Goal: Task Accomplishment & Management: Use online tool/utility

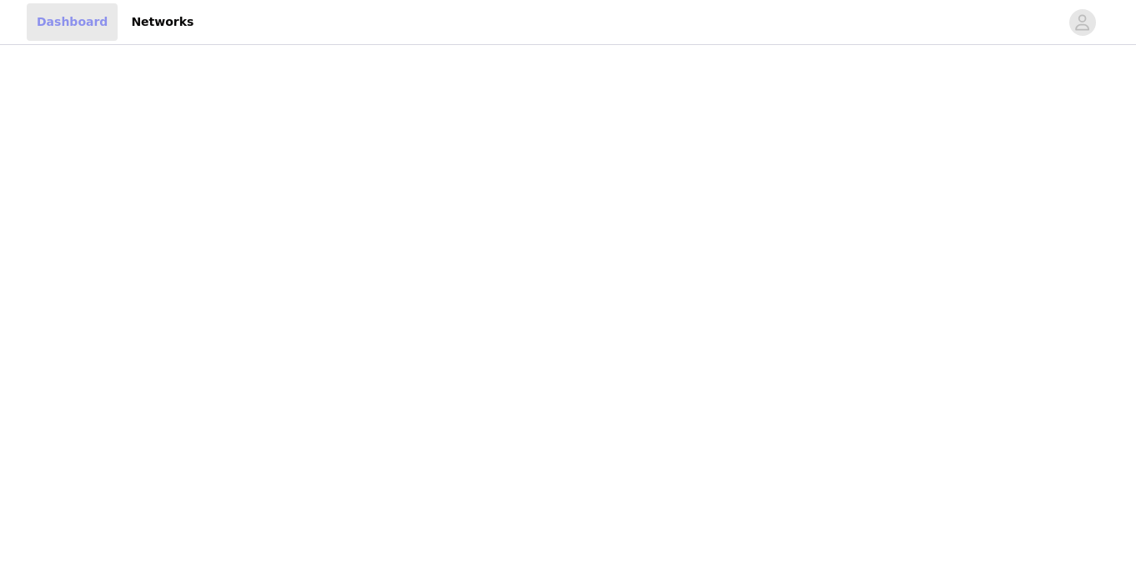
click at [48, 23] on link "Dashboard" at bounding box center [72, 22] width 91 height 38
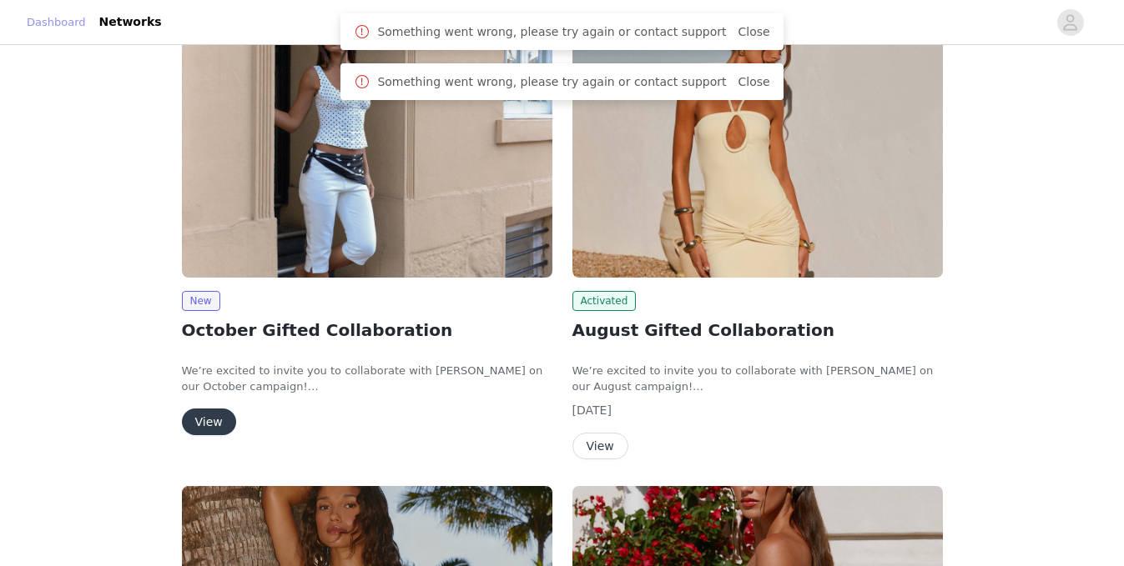
scroll to position [232, 0]
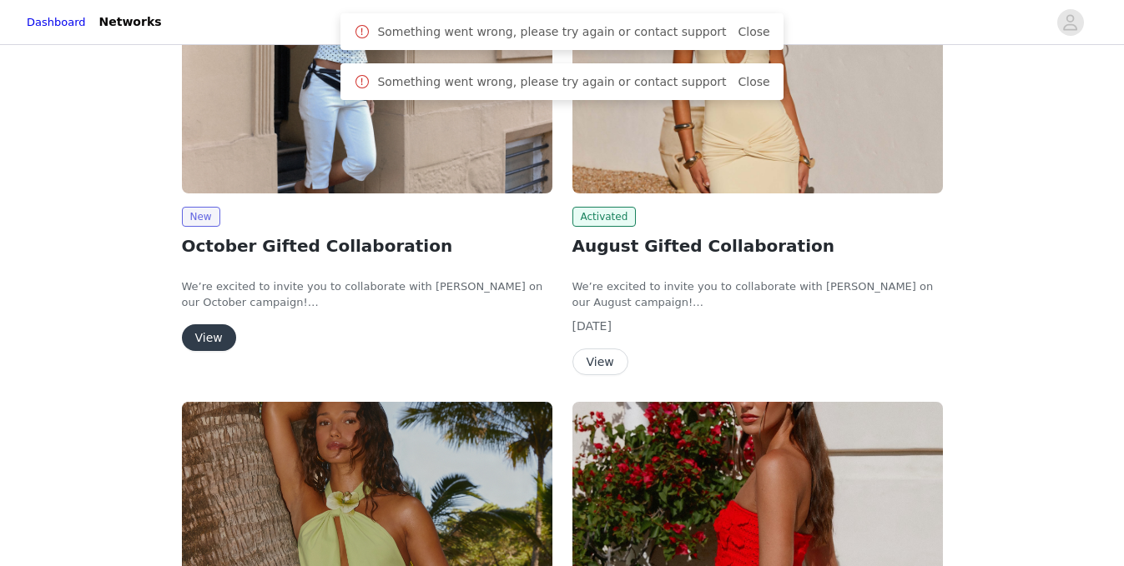
click at [213, 331] on button "View" at bounding box center [209, 338] width 54 height 27
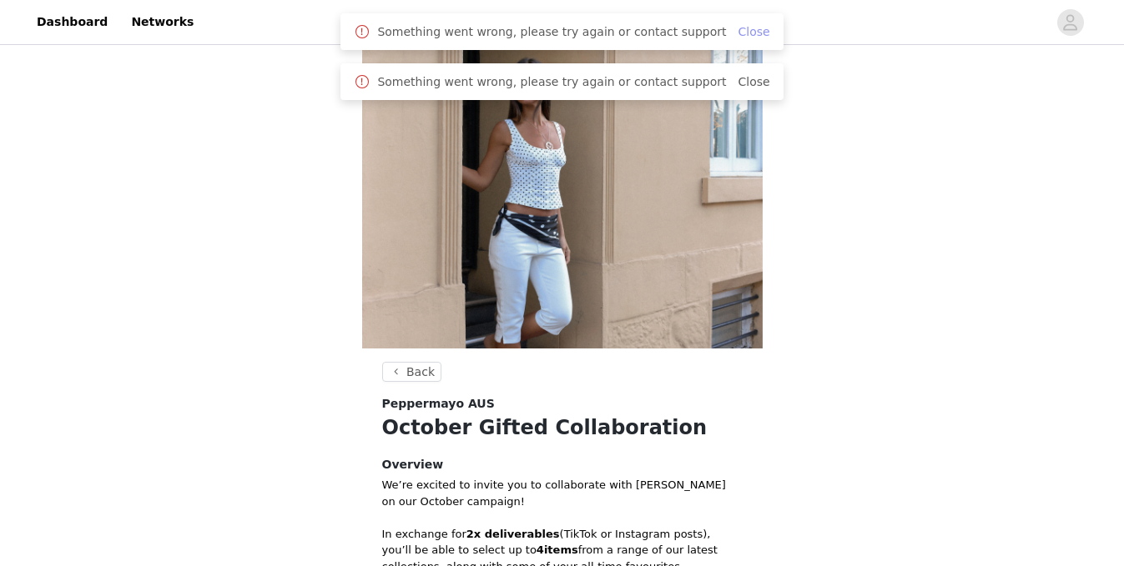
click at [749, 28] on link "Close" at bounding box center [753, 31] width 32 height 13
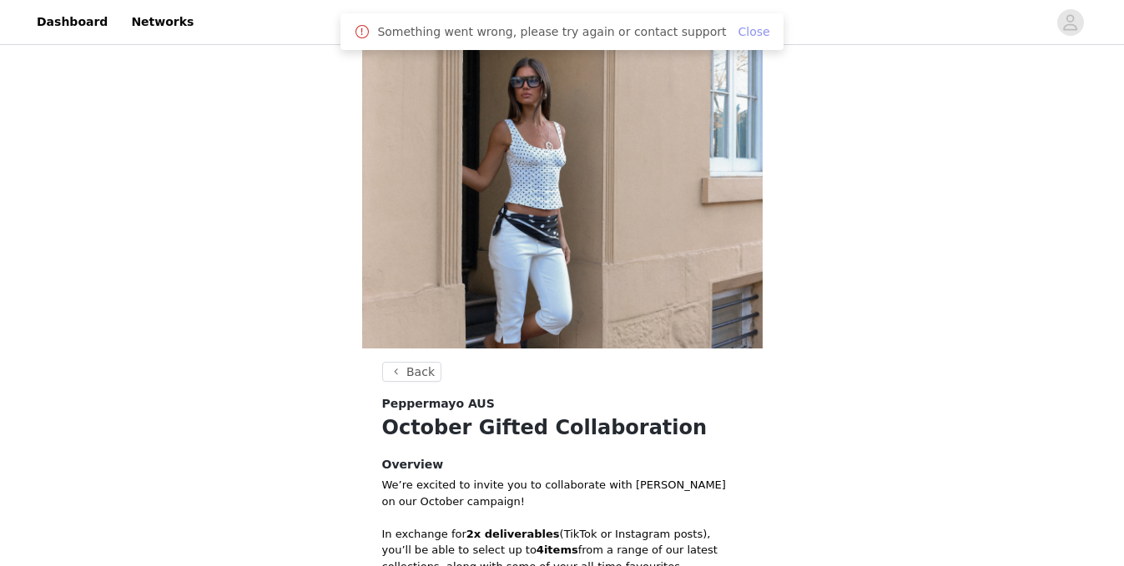
click at [743, 28] on link "Close" at bounding box center [753, 31] width 32 height 13
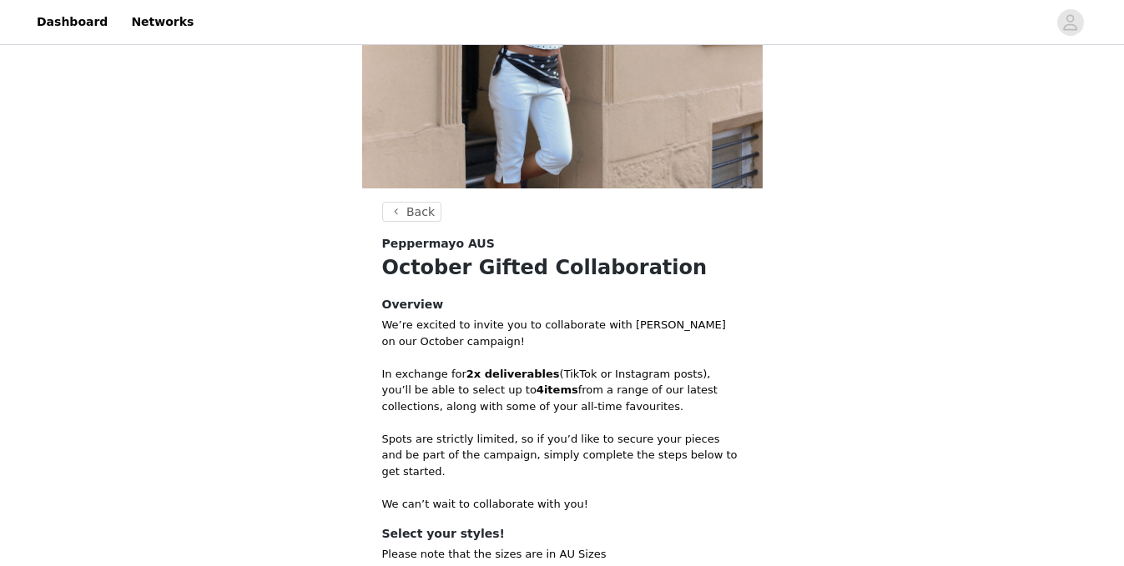
scroll to position [398, 0]
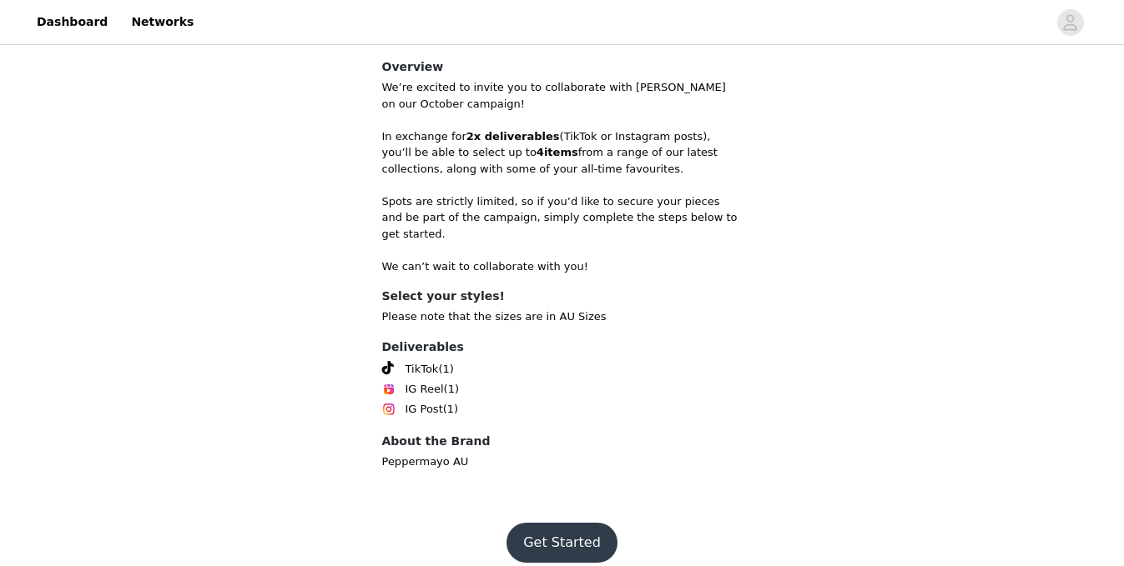
click at [574, 523] on button "Get Started" at bounding box center [561, 543] width 111 height 40
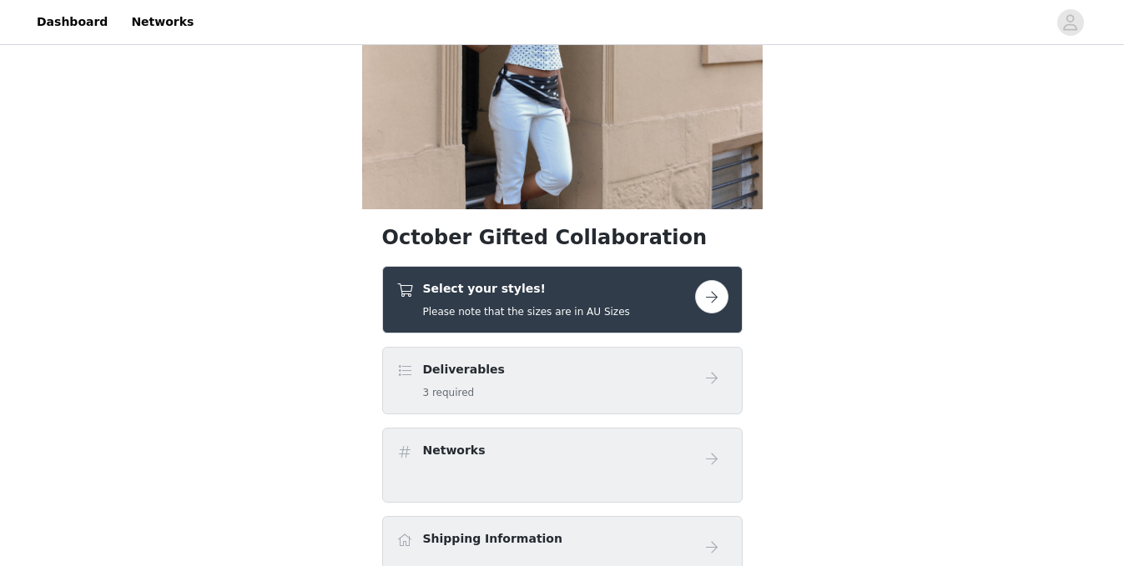
scroll to position [169, 0]
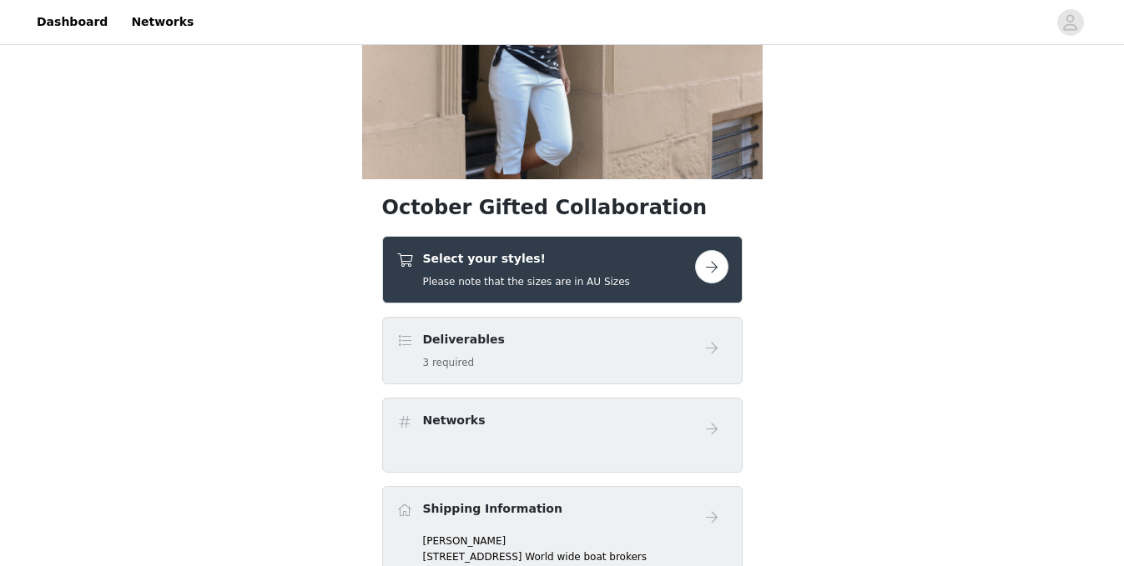
click at [720, 268] on button "button" at bounding box center [711, 266] width 33 height 33
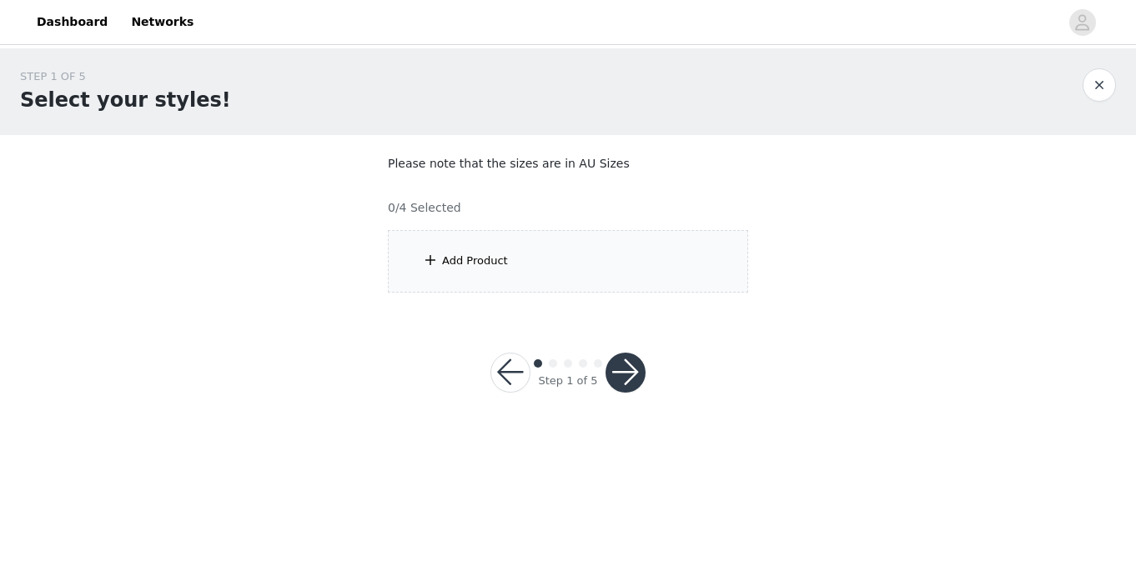
click at [483, 253] on div "Add Product" at bounding box center [475, 261] width 66 height 17
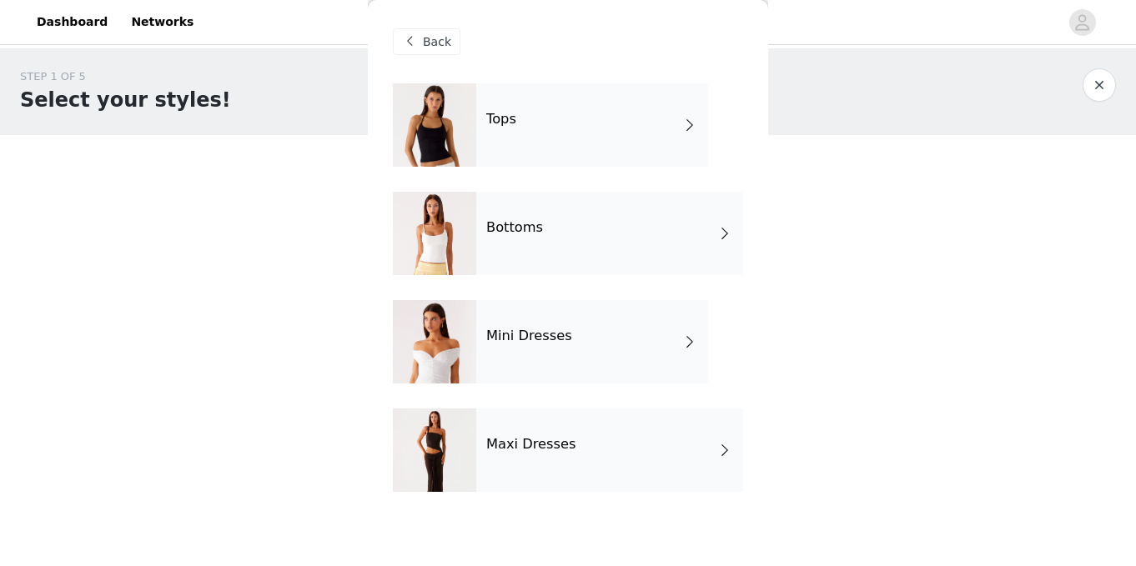
click at [616, 353] on div "Mini Dresses" at bounding box center [592, 341] width 232 height 83
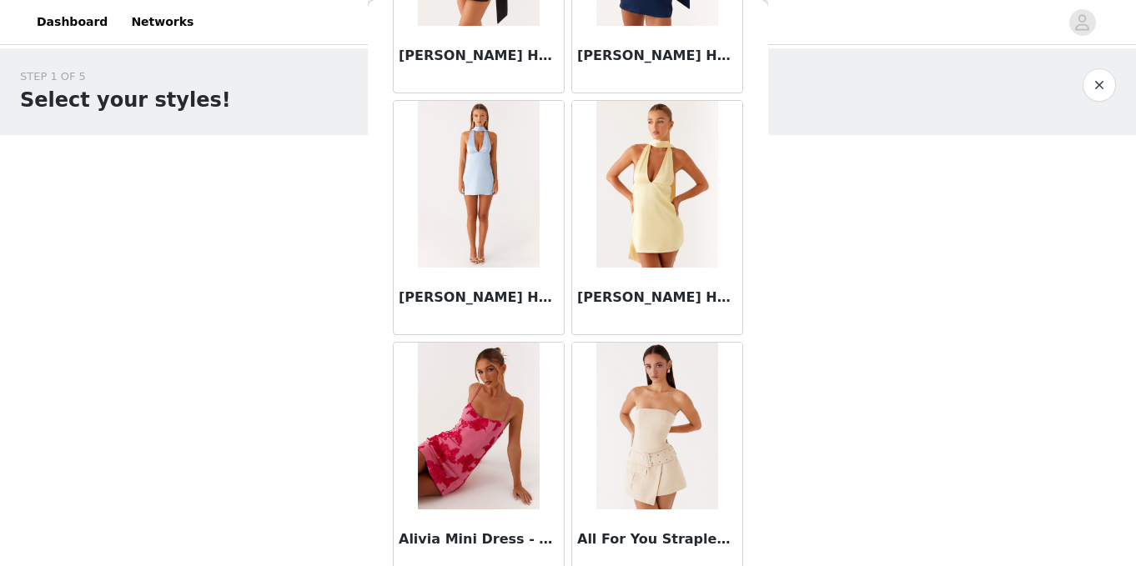
scroll to position [1986, 0]
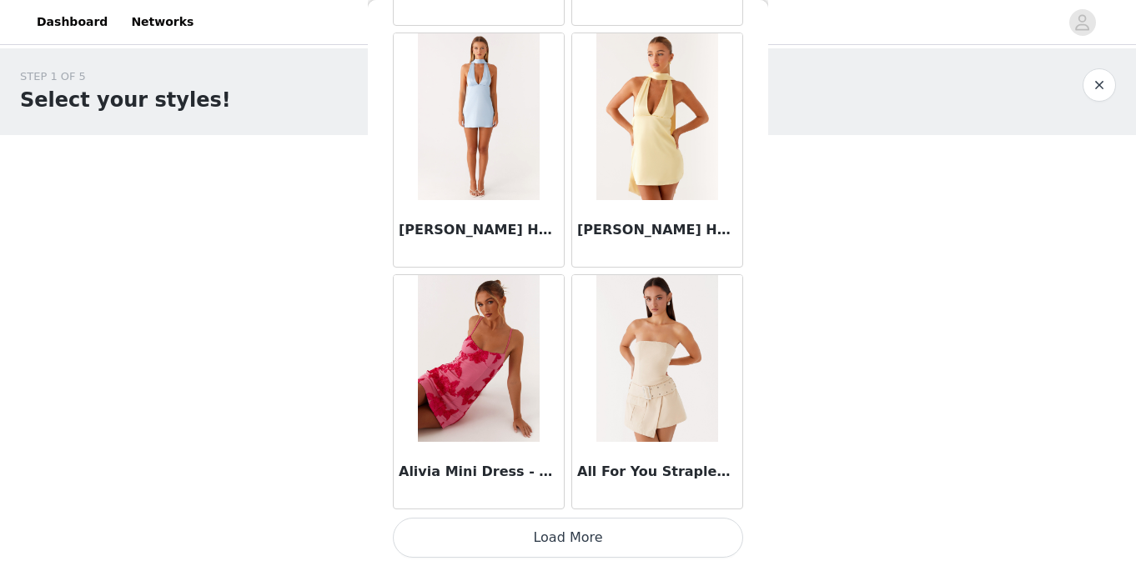
click at [604, 545] on button "Load More" at bounding box center [568, 538] width 350 height 40
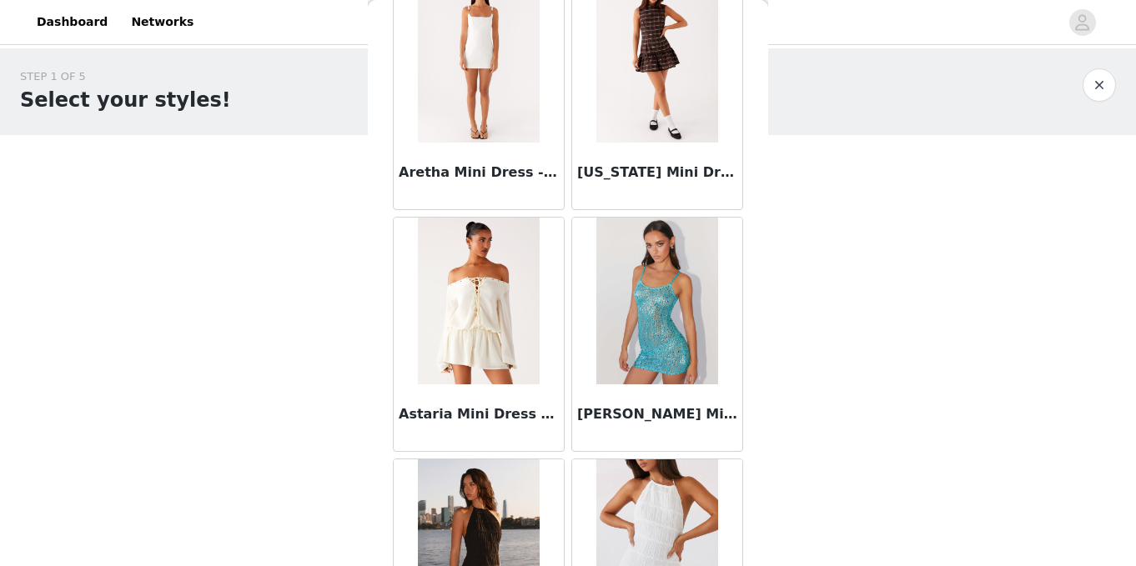
scroll to position [4405, 0]
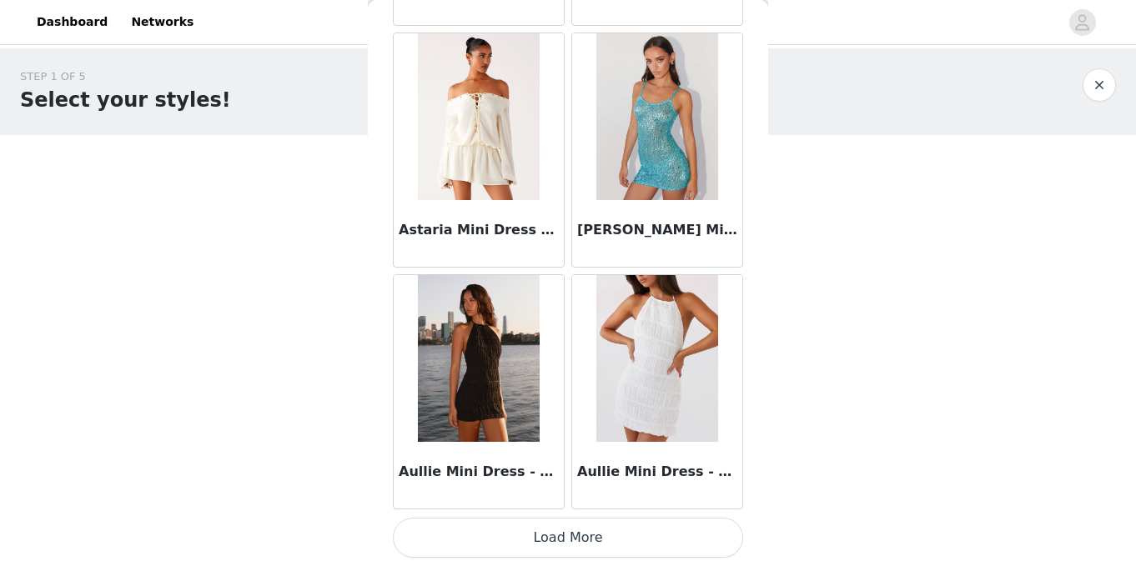
click at [565, 540] on button "Load More" at bounding box center [568, 538] width 350 height 40
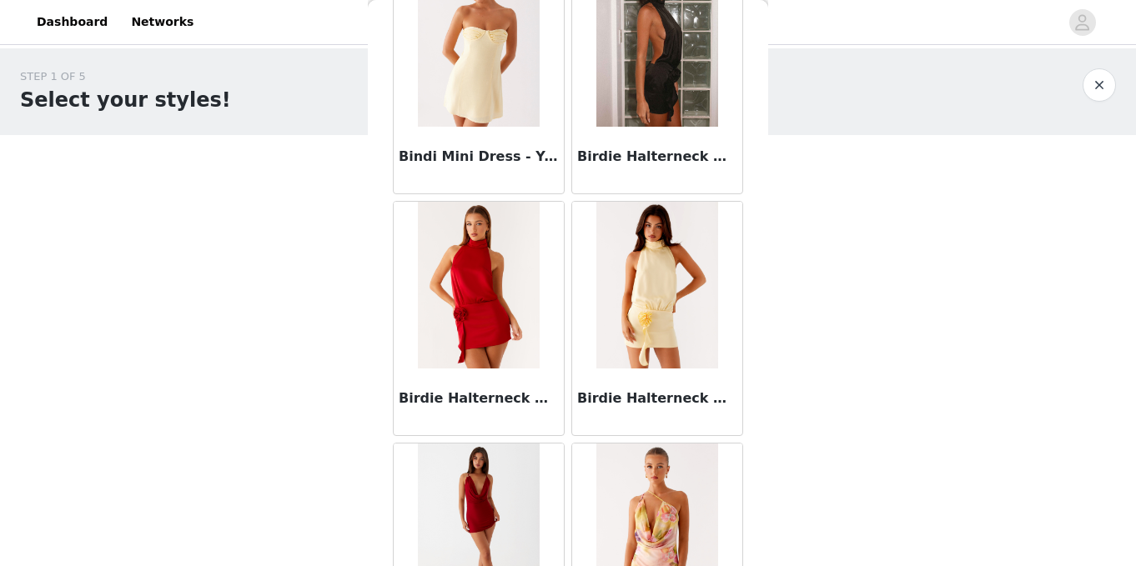
scroll to position [6825, 0]
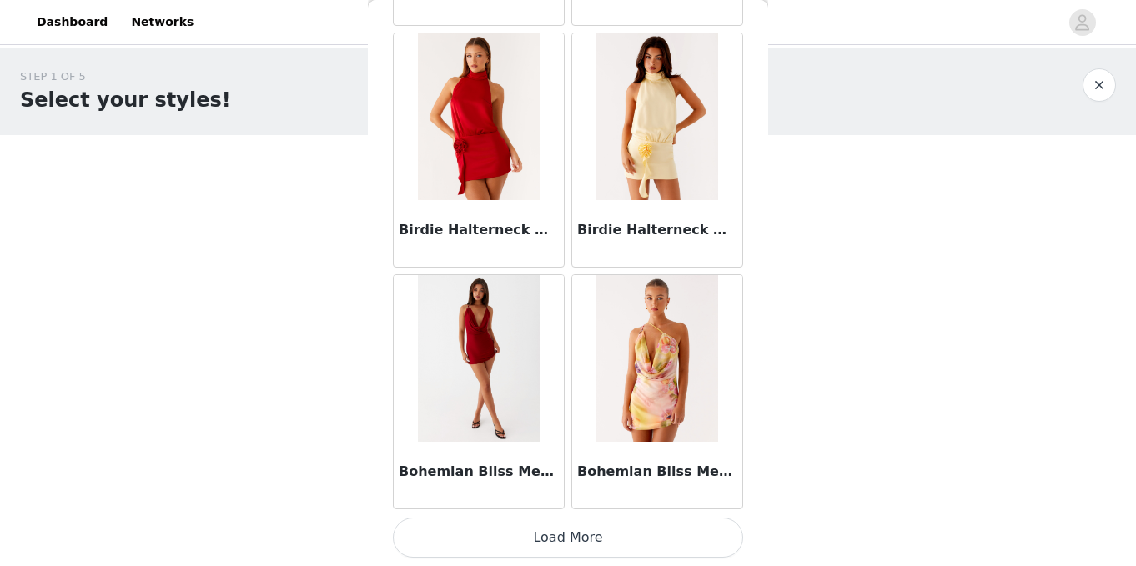
click at [621, 528] on button "Load More" at bounding box center [568, 538] width 350 height 40
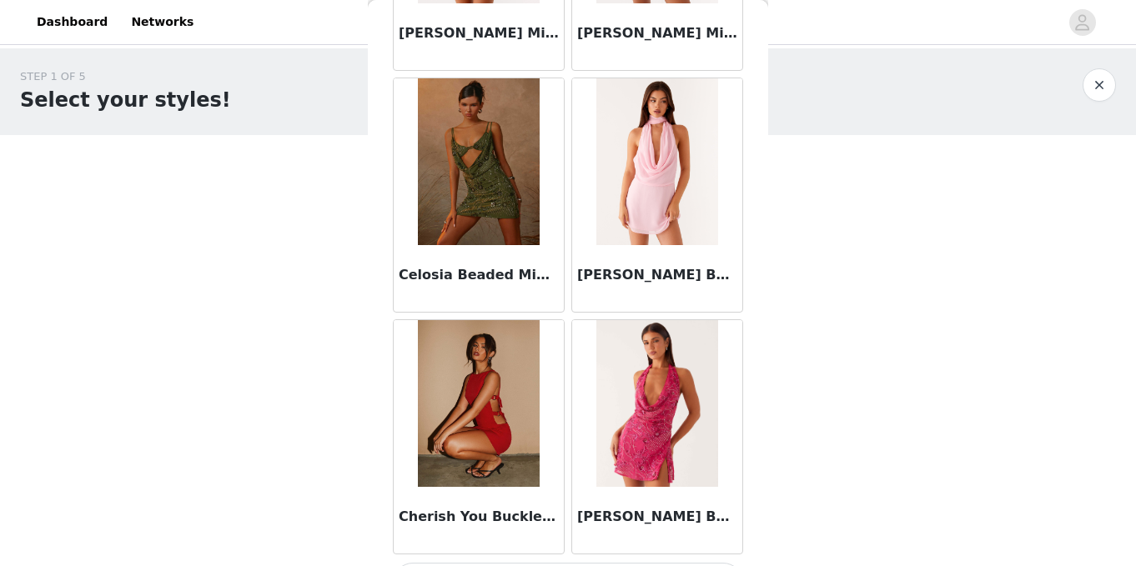
scroll to position [9244, 0]
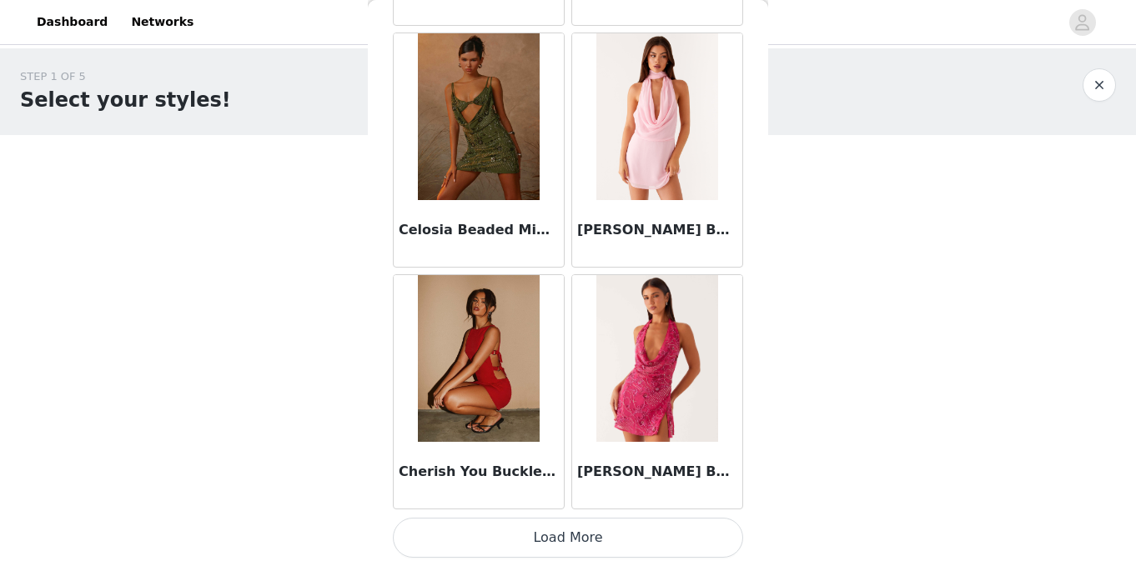
click at [587, 546] on button "Load More" at bounding box center [568, 538] width 350 height 40
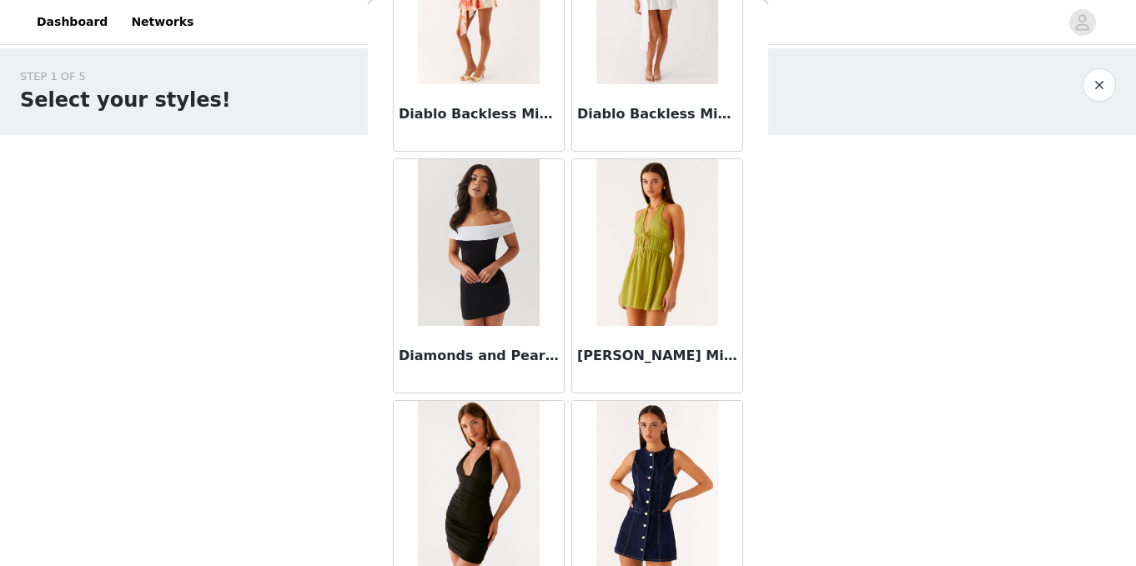
scroll to position [11663, 0]
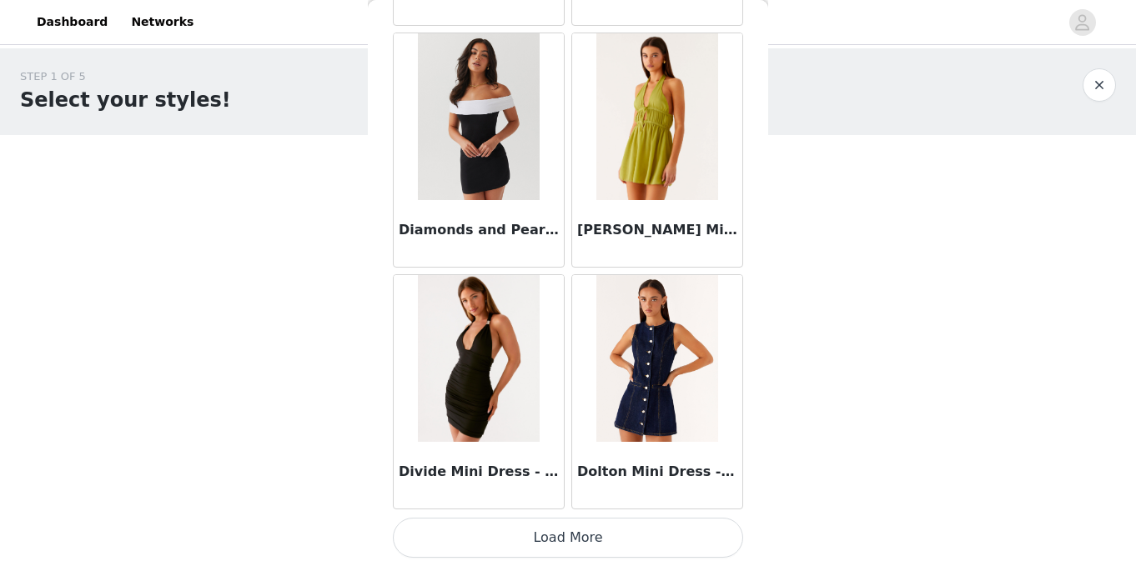
click at [635, 534] on button "Load More" at bounding box center [568, 538] width 350 height 40
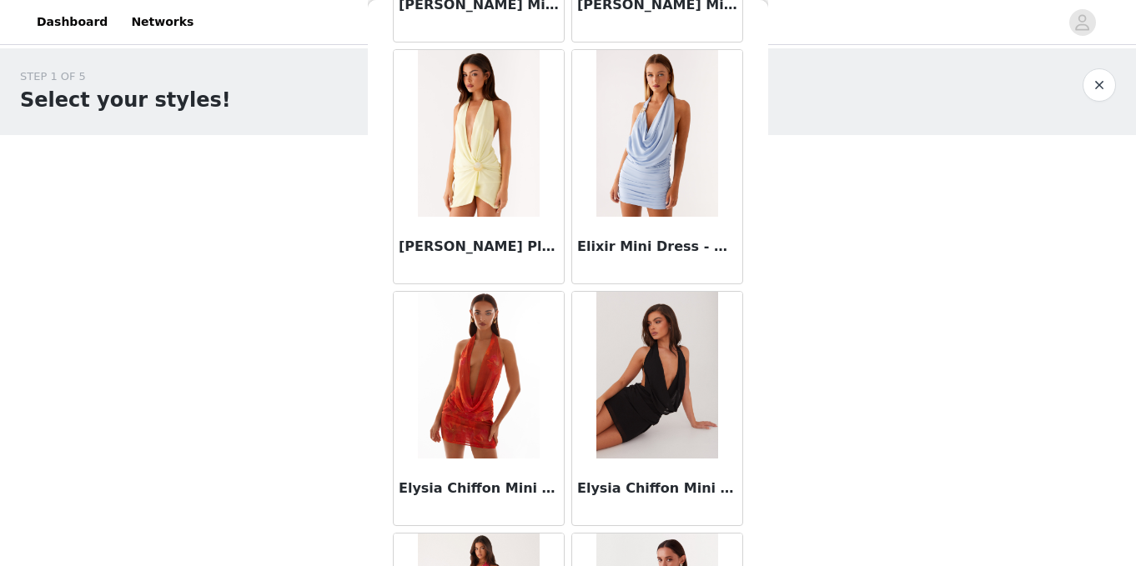
scroll to position [14082, 0]
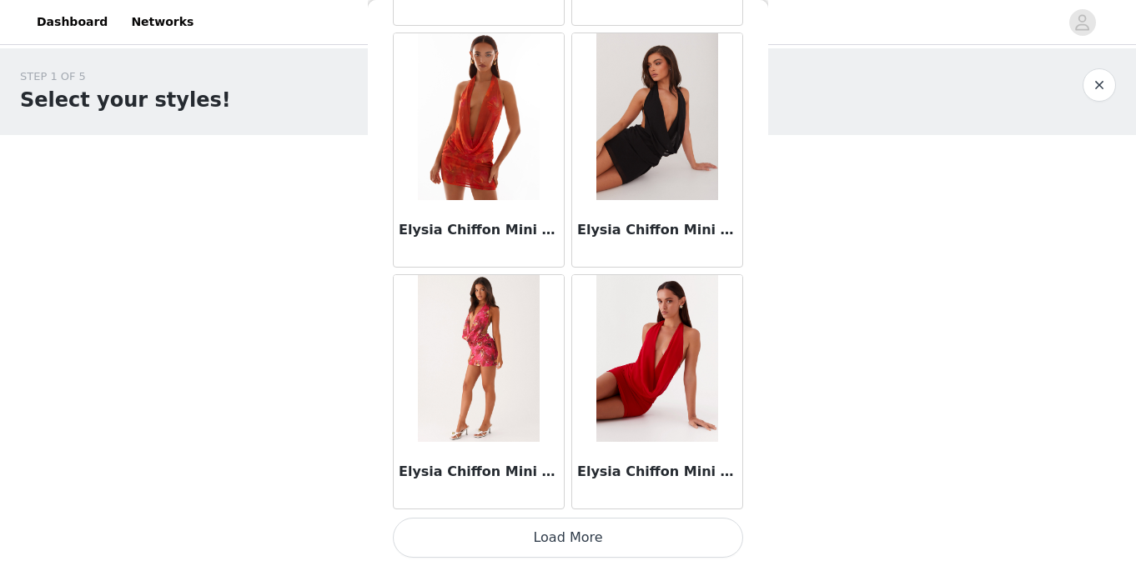
click at [606, 539] on button "Load More" at bounding box center [568, 538] width 350 height 40
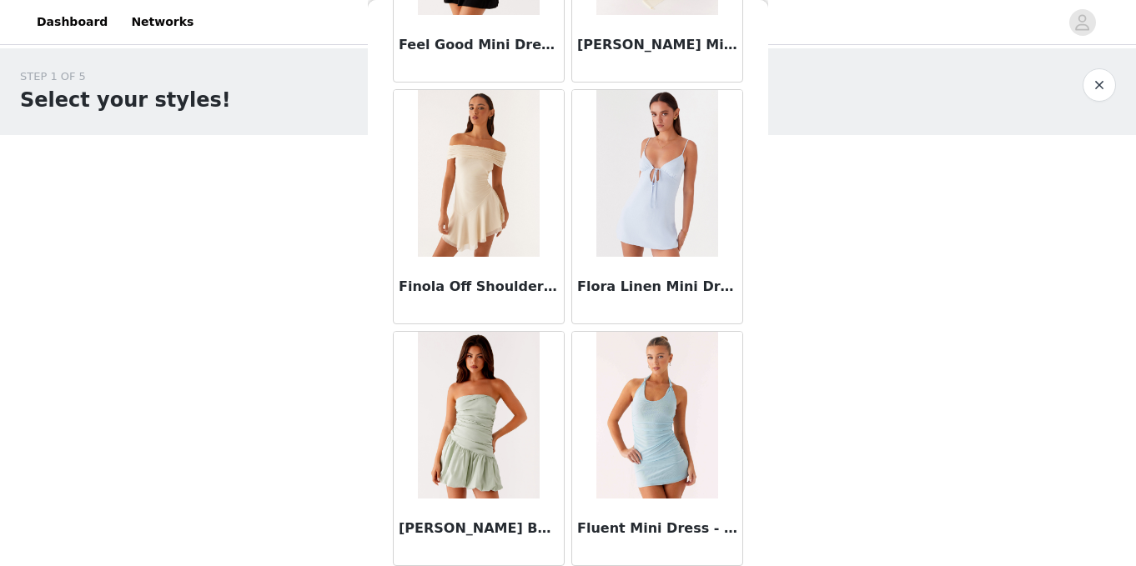
scroll to position [16501, 0]
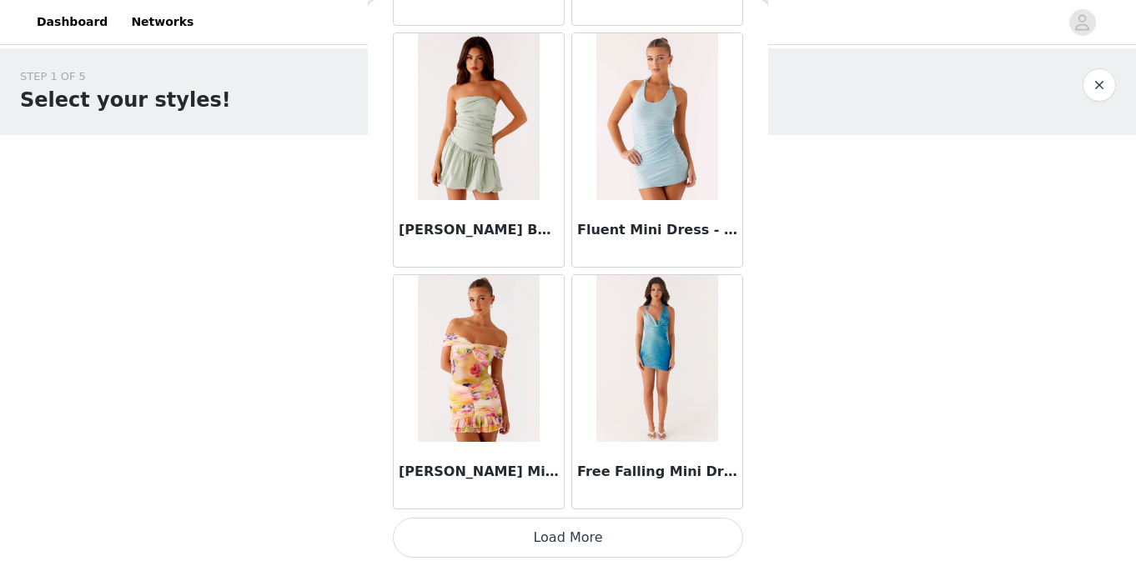
click at [617, 533] on button "Load More" at bounding box center [568, 538] width 350 height 40
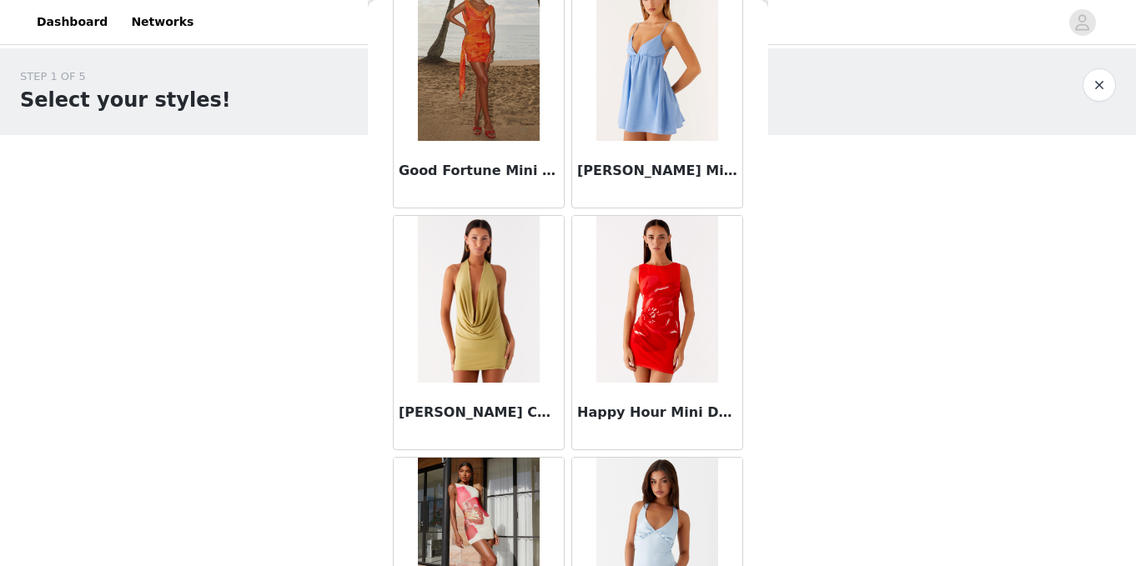
scroll to position [18155, 0]
